Goal: Task Accomplishment & Management: Manage account settings

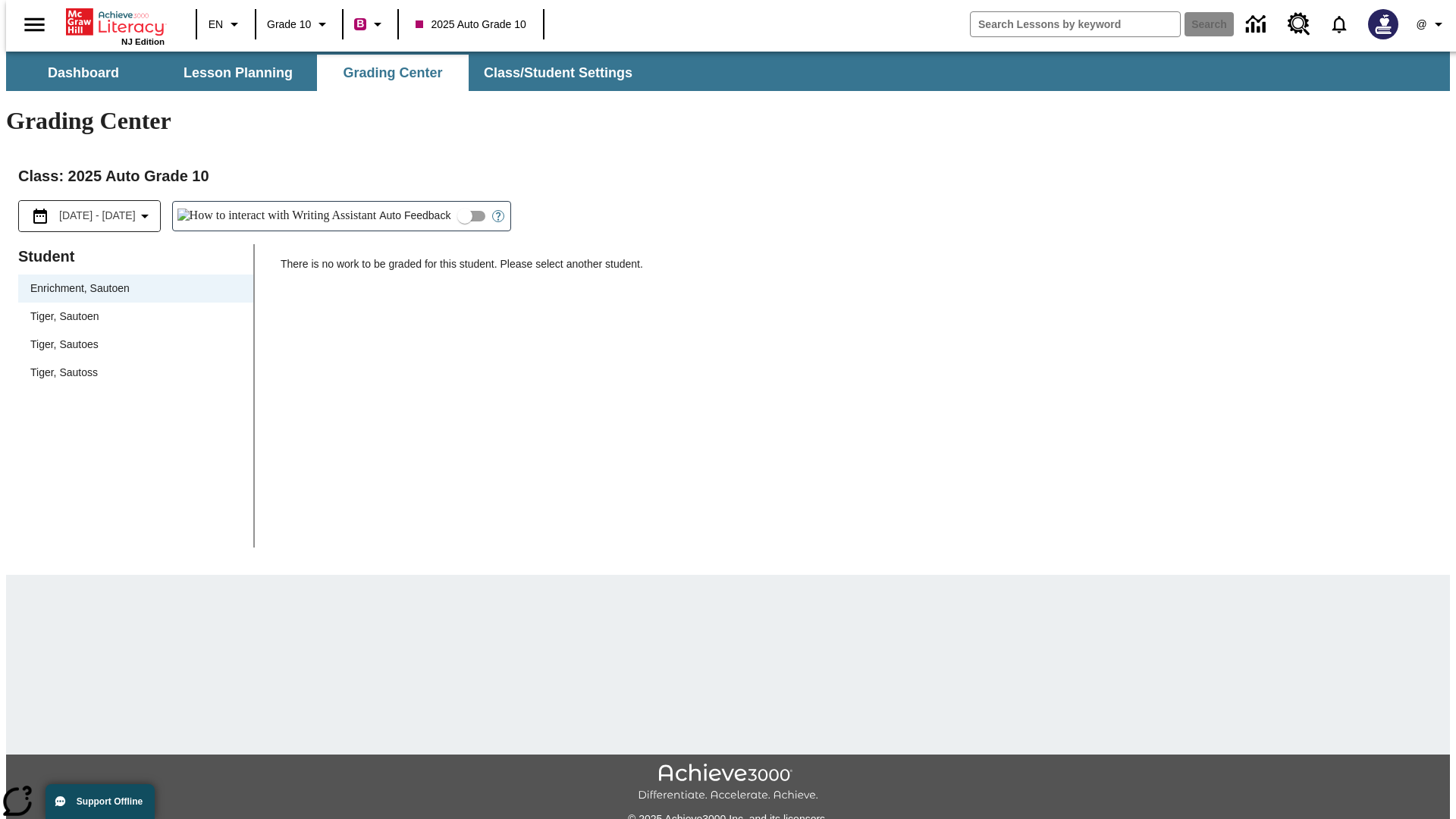
click at [131, 308] on div "Tiger, Sautoen" at bounding box center [136, 317] width 211 height 16
click at [496, 213] on icon "Open Help for Writing Assistant" at bounding box center [499, 217] width 5 height 8
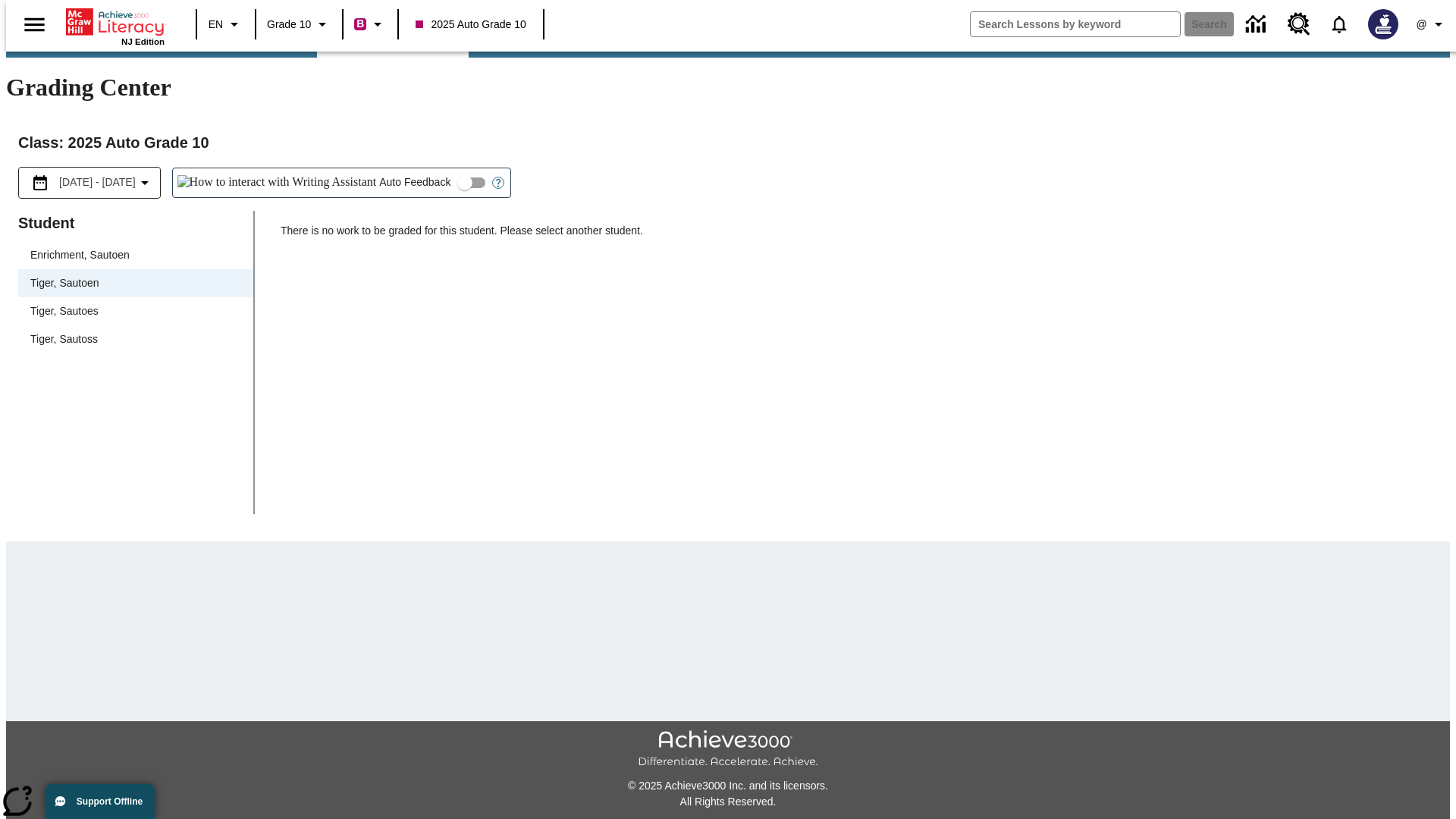
click at [421, 168] on input "Auto Feedback" at bounding box center [464, 182] width 86 height 28
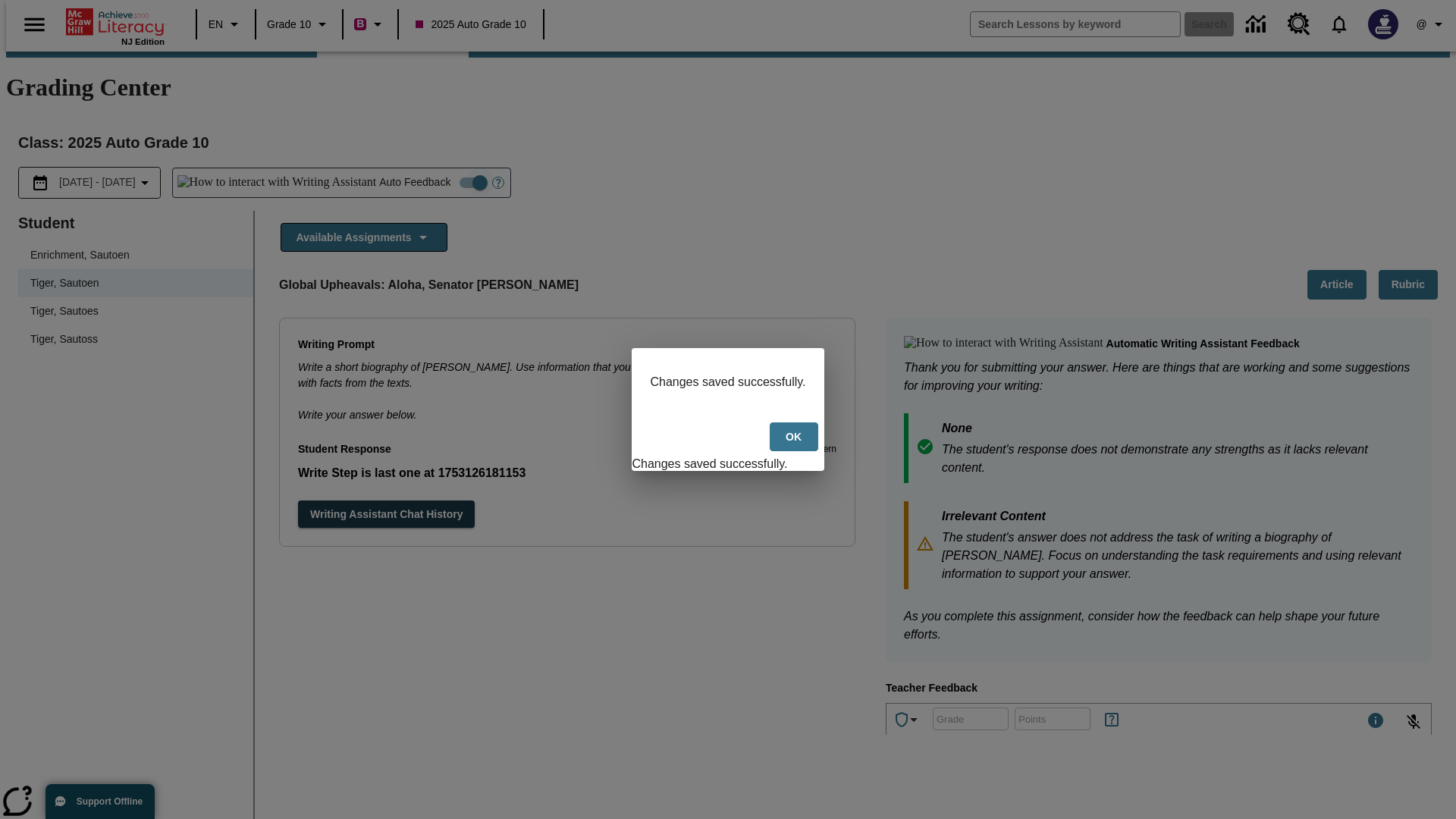
scroll to position [0, 0]
click at [795, 444] on button "Ok" at bounding box center [794, 437] width 49 height 29
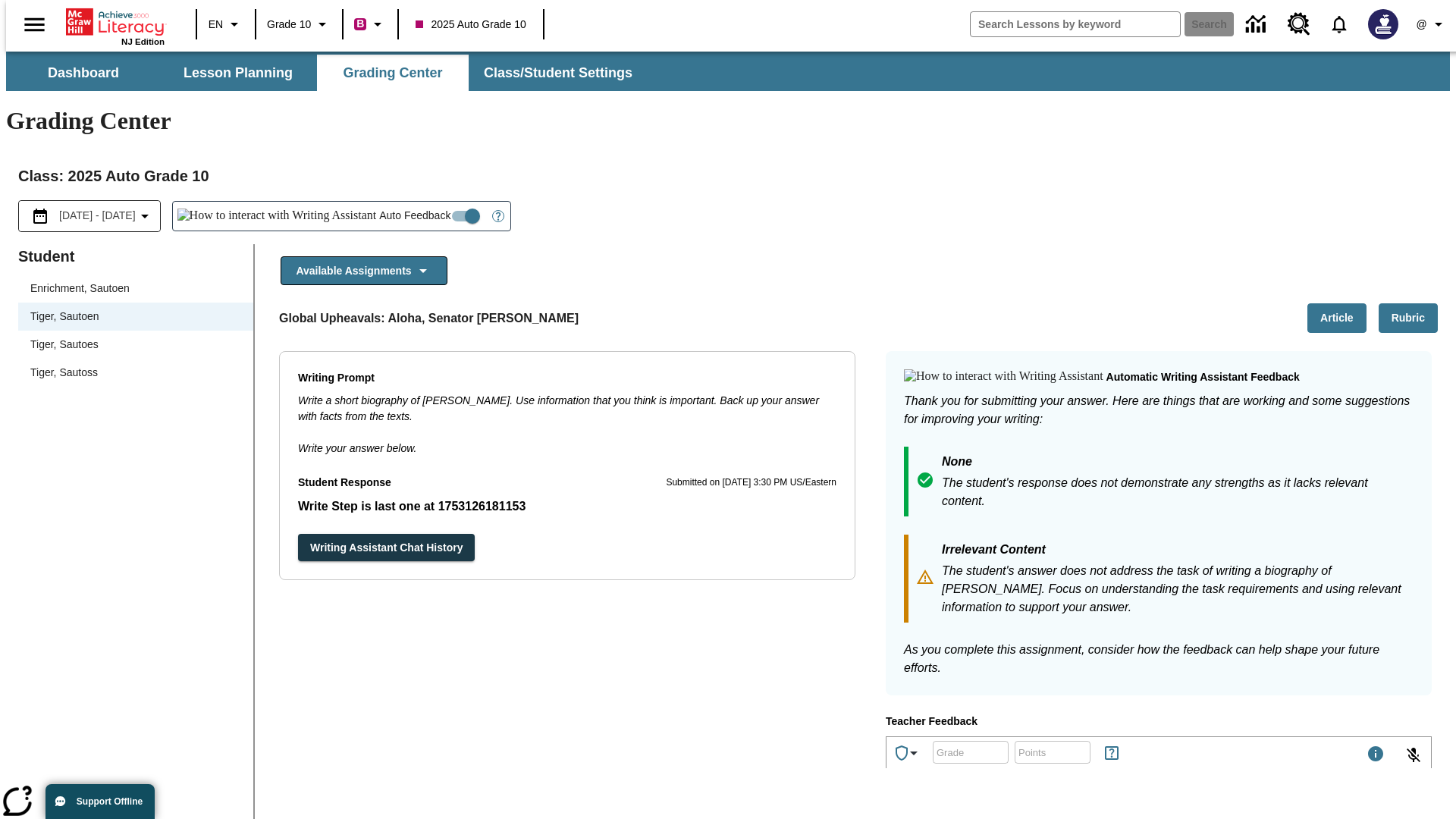
scroll to position [141, 0]
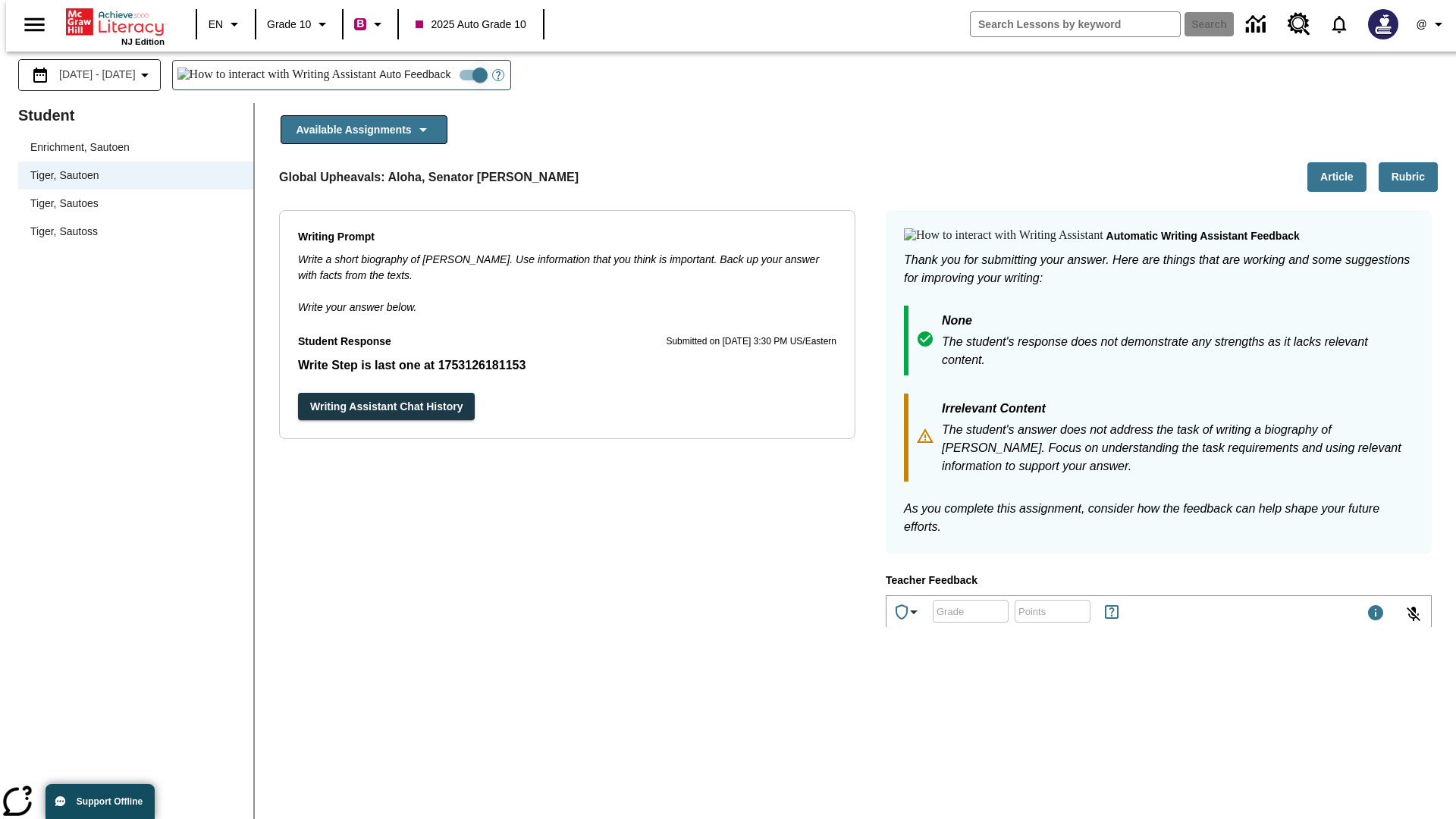
click at [437, 89] on input "Auto Feedback" at bounding box center [480, 75] width 86 height 28
checkbox input "false"
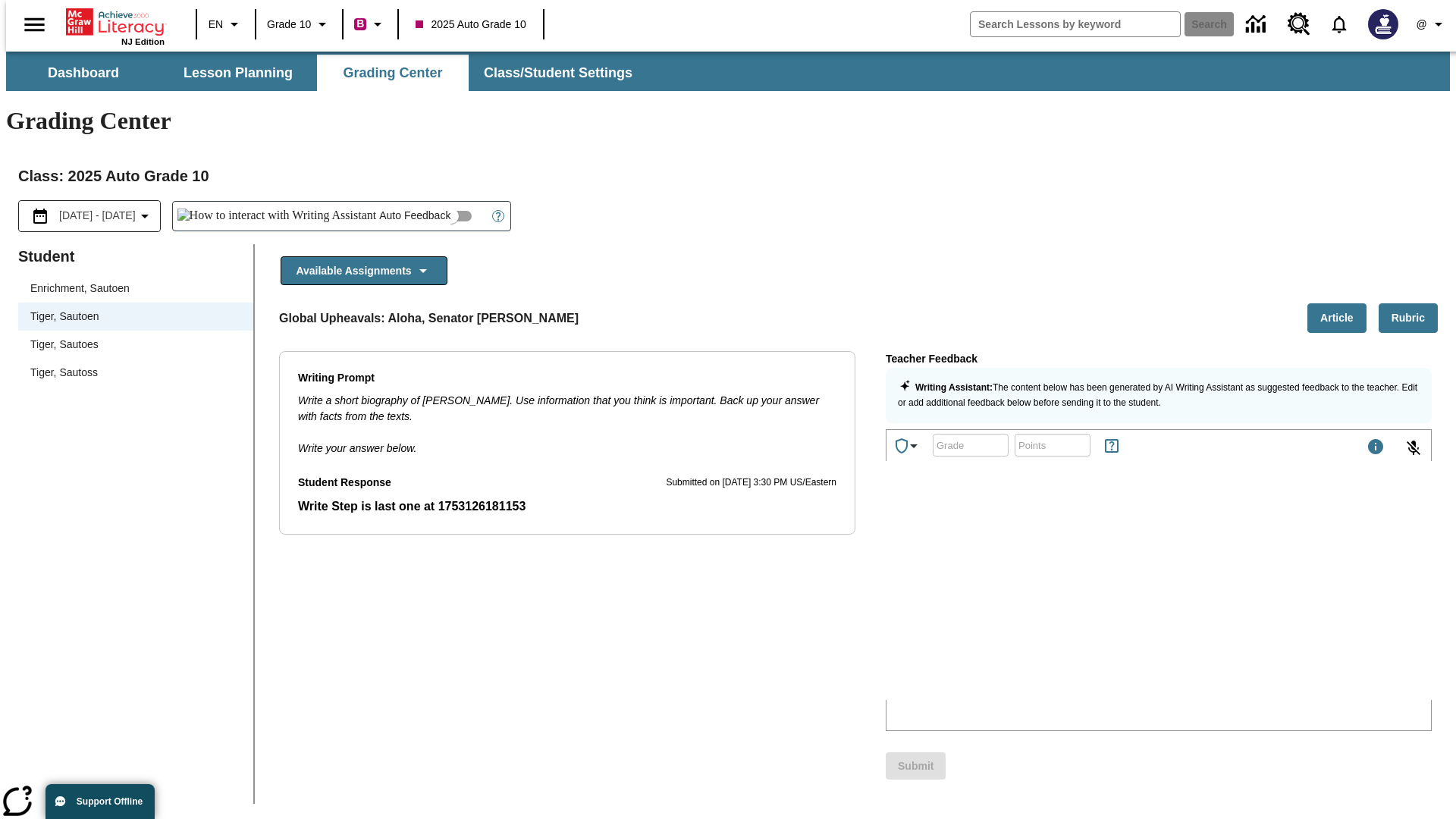
scroll to position [0, 14]
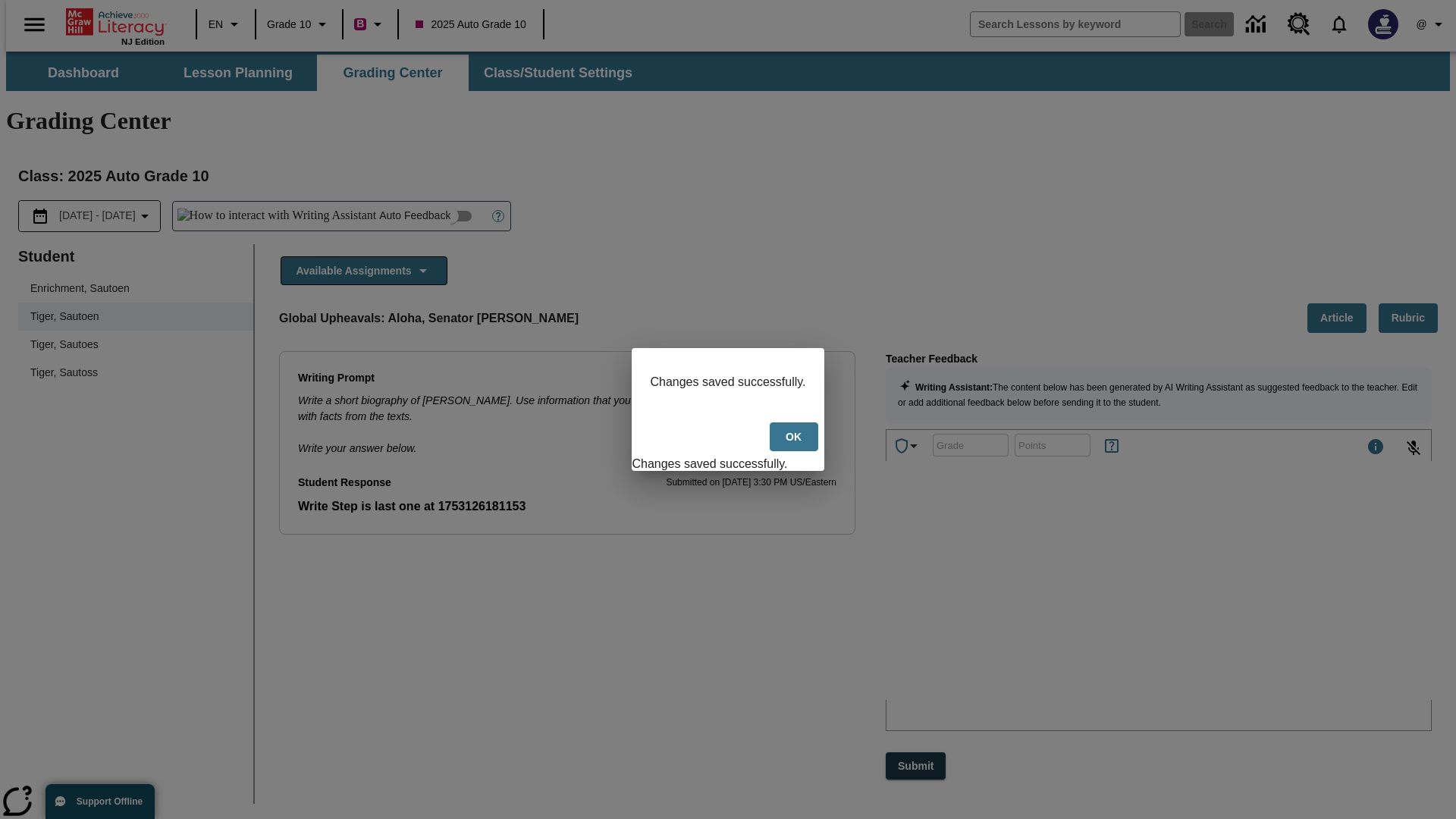
click at [795, 444] on button "Ok" at bounding box center [794, 437] width 49 height 29
